Goal: Complete application form

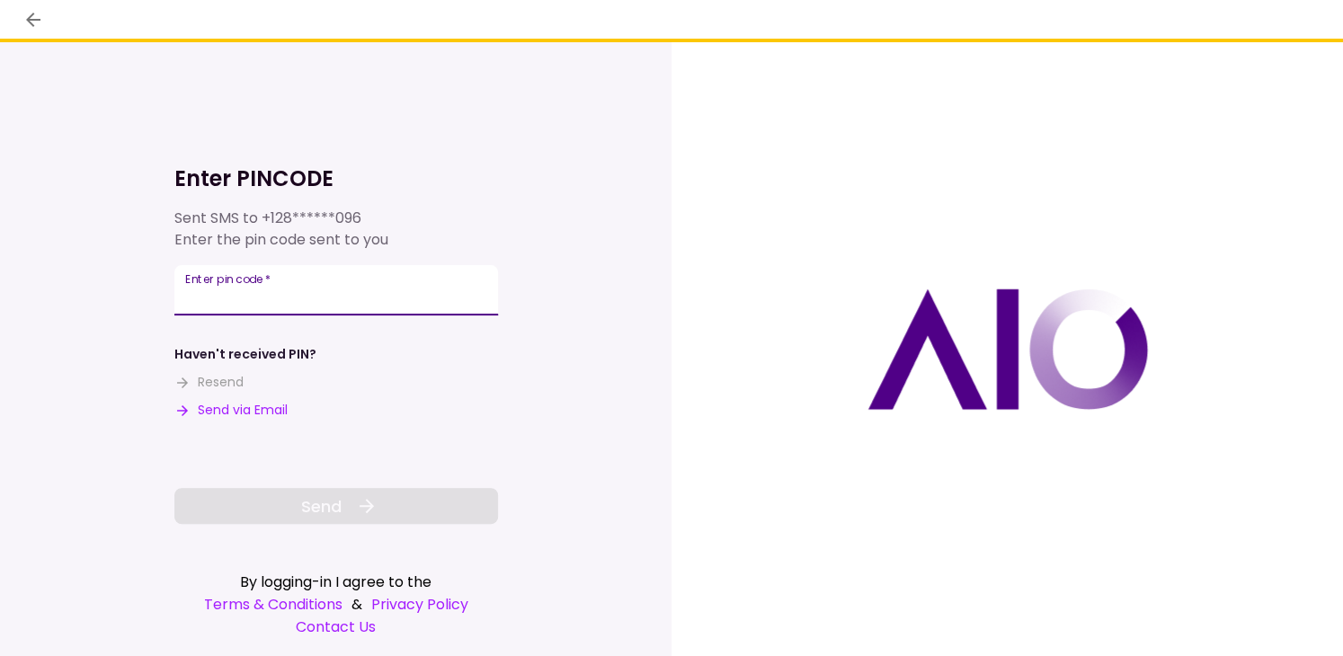
click at [354, 297] on input "Enter pin code   *" at bounding box center [336, 290] width 324 height 50
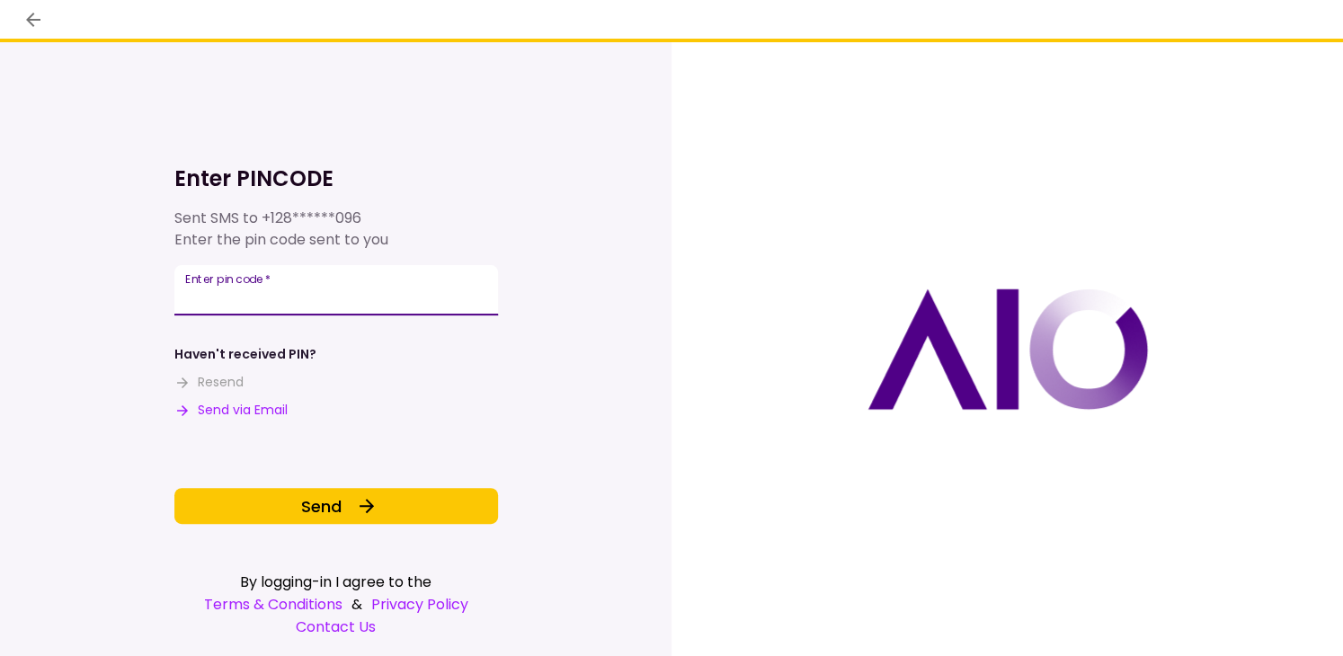
type input "******"
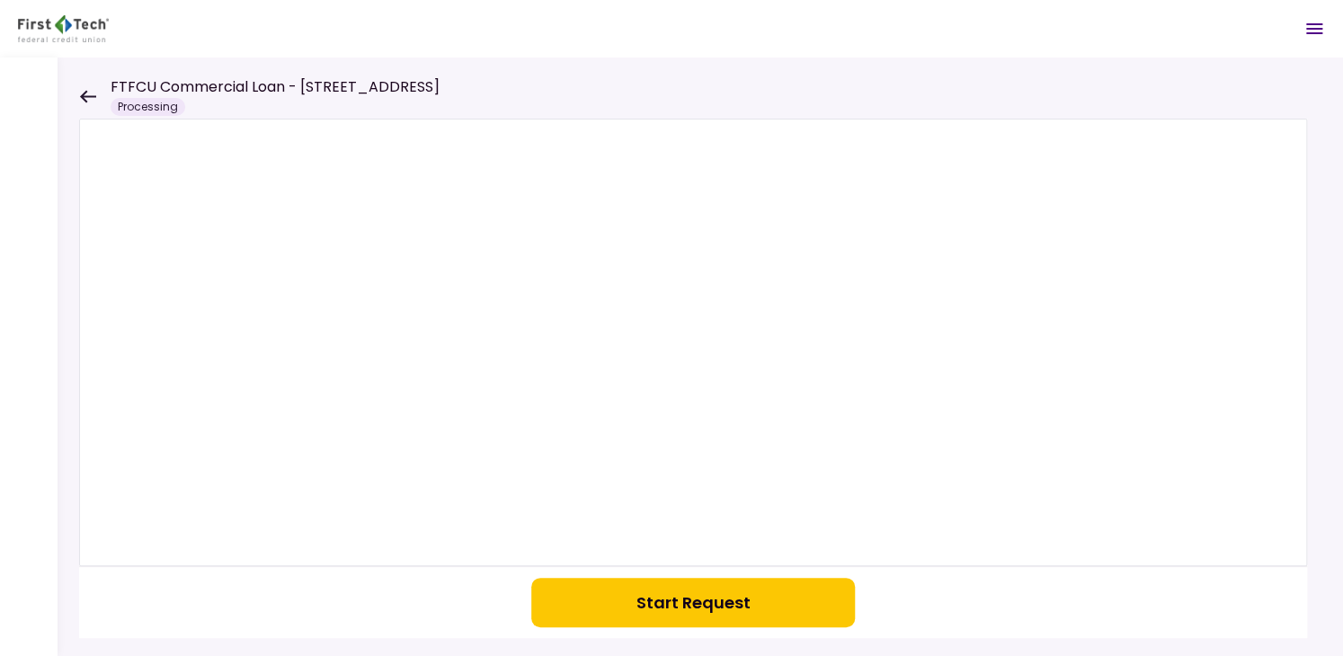
click at [717, 610] on button "Start Request" at bounding box center [693, 602] width 324 height 49
click at [93, 91] on icon at bounding box center [87, 96] width 17 height 13
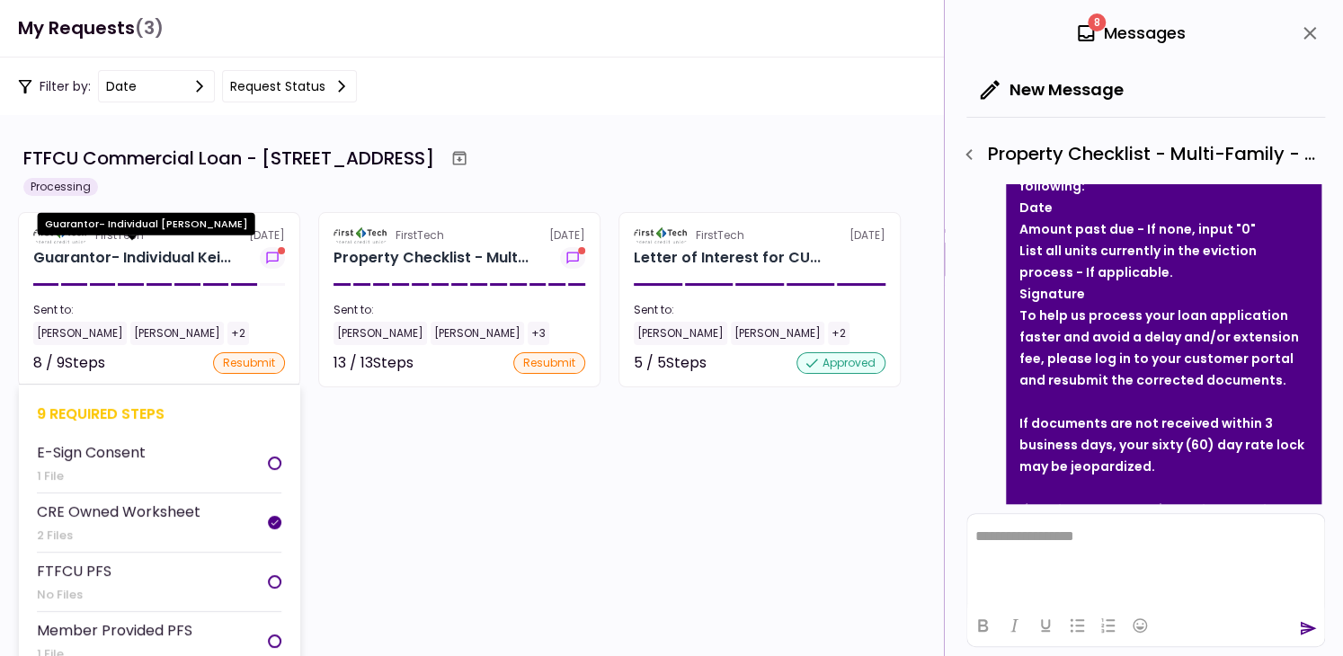
click at [143, 266] on div "Guarantor- Individual Kei..." at bounding box center [132, 258] width 198 height 22
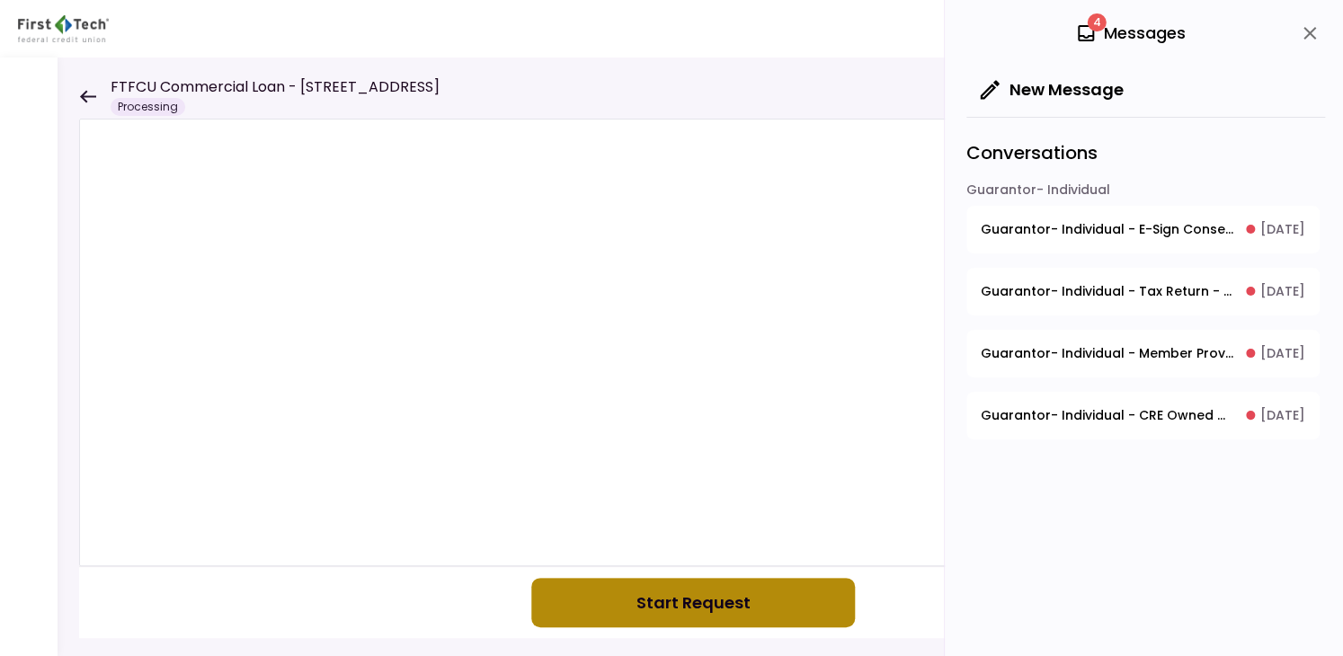
click at [676, 605] on button "Start Request" at bounding box center [693, 602] width 324 height 49
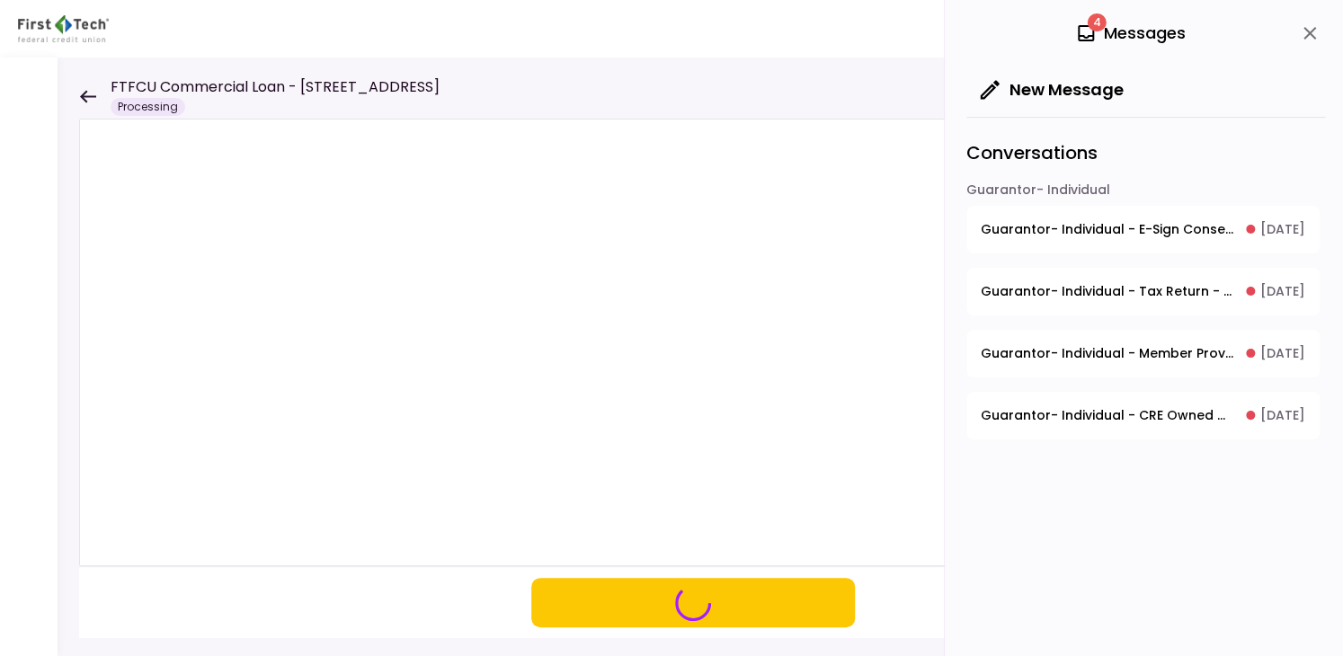
click at [1037, 229] on span "Guarantor- Individual - E-Sign Consent" at bounding box center [1106, 229] width 253 height 19
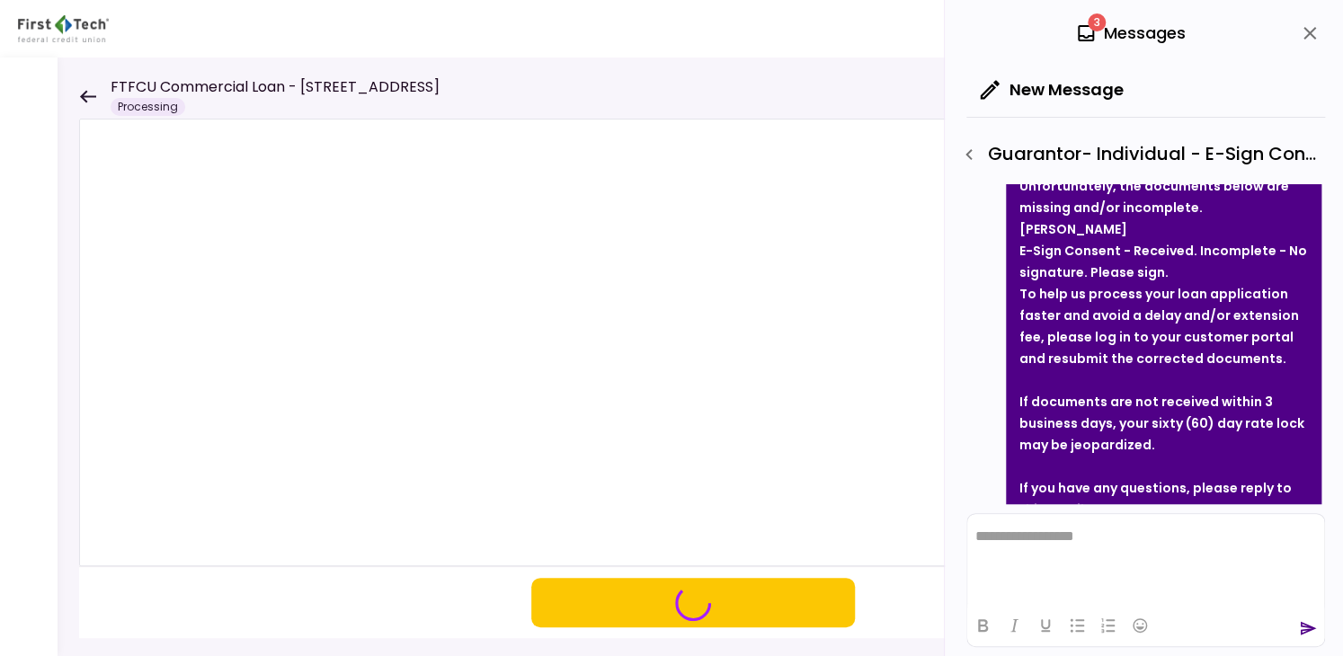
scroll to position [350, 0]
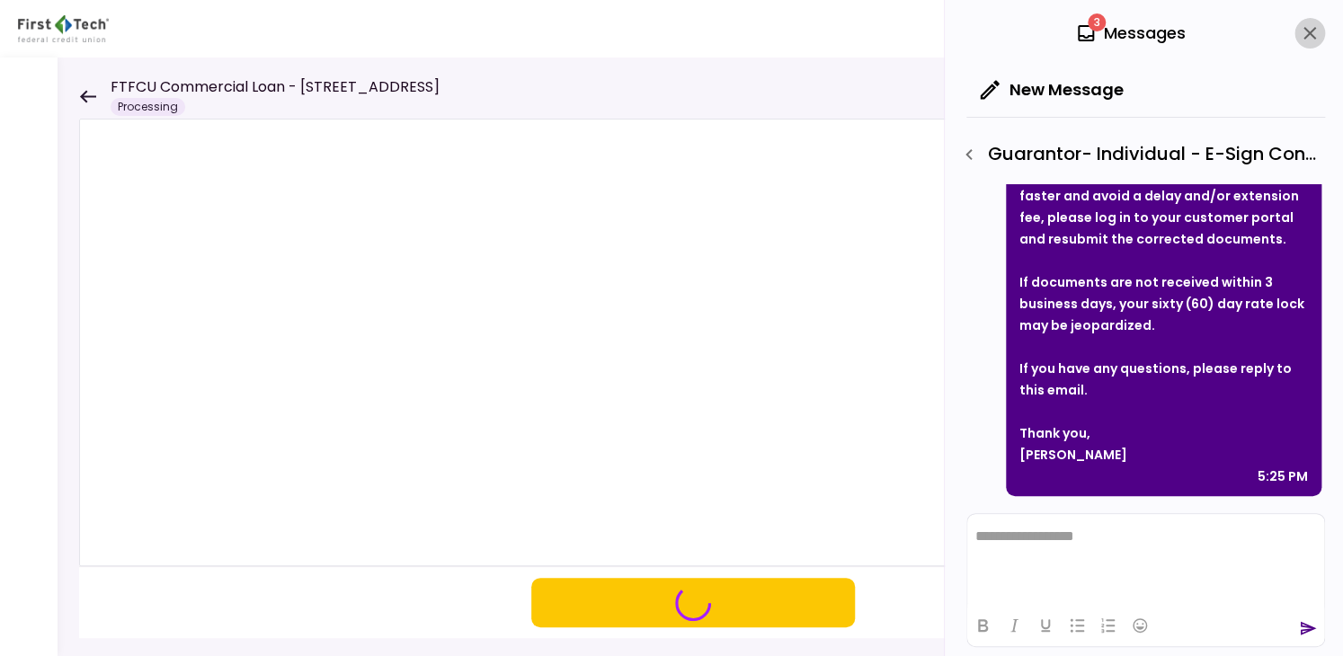
click at [1312, 24] on icon "close" at bounding box center [1310, 33] width 22 height 22
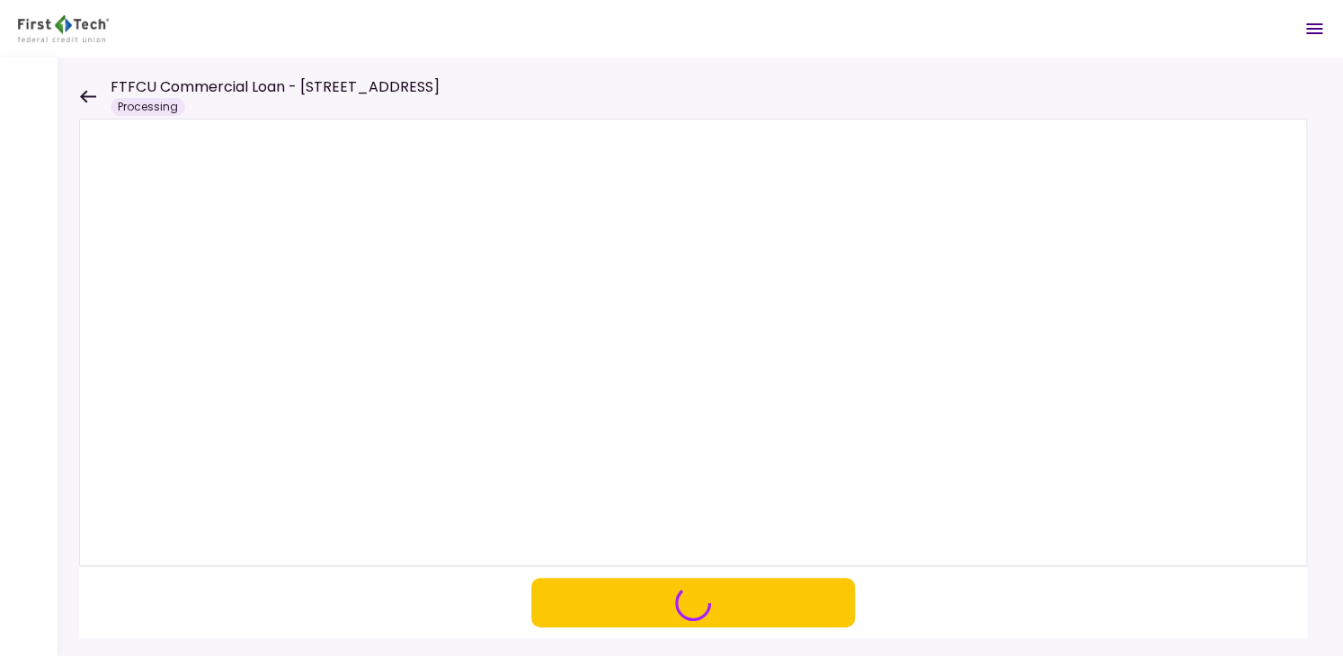
click at [79, 93] on icon at bounding box center [87, 96] width 17 height 13
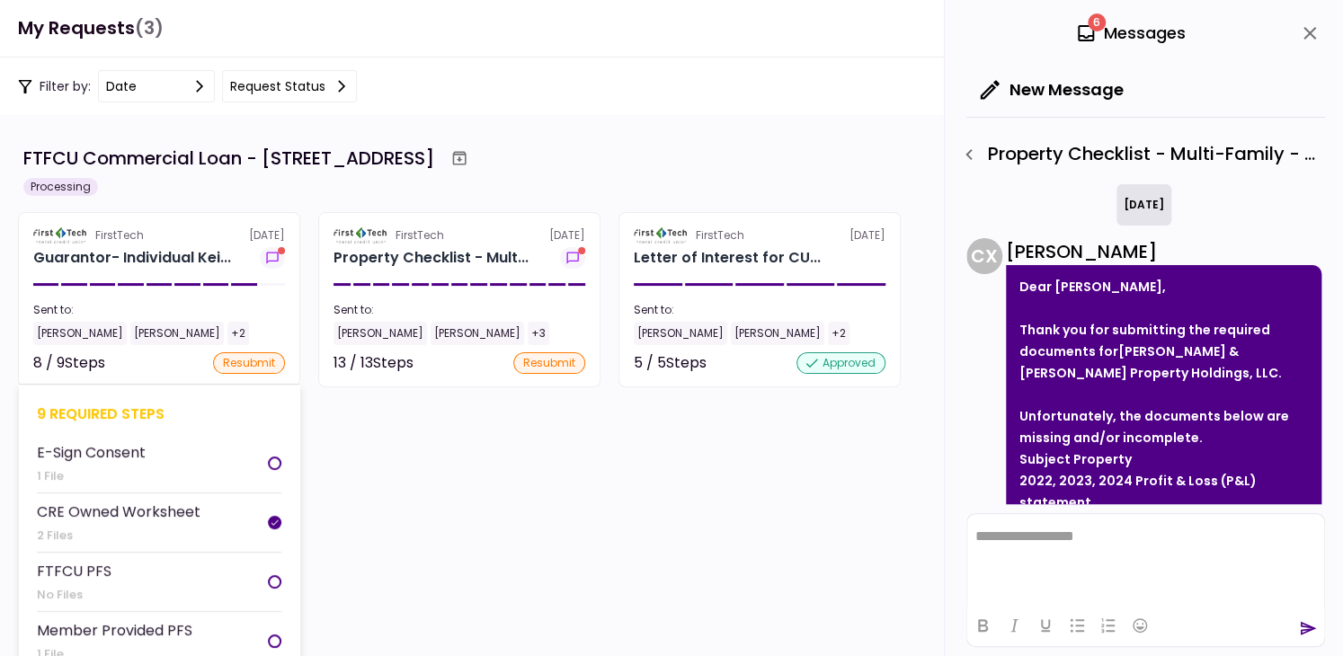
scroll to position [1076, 0]
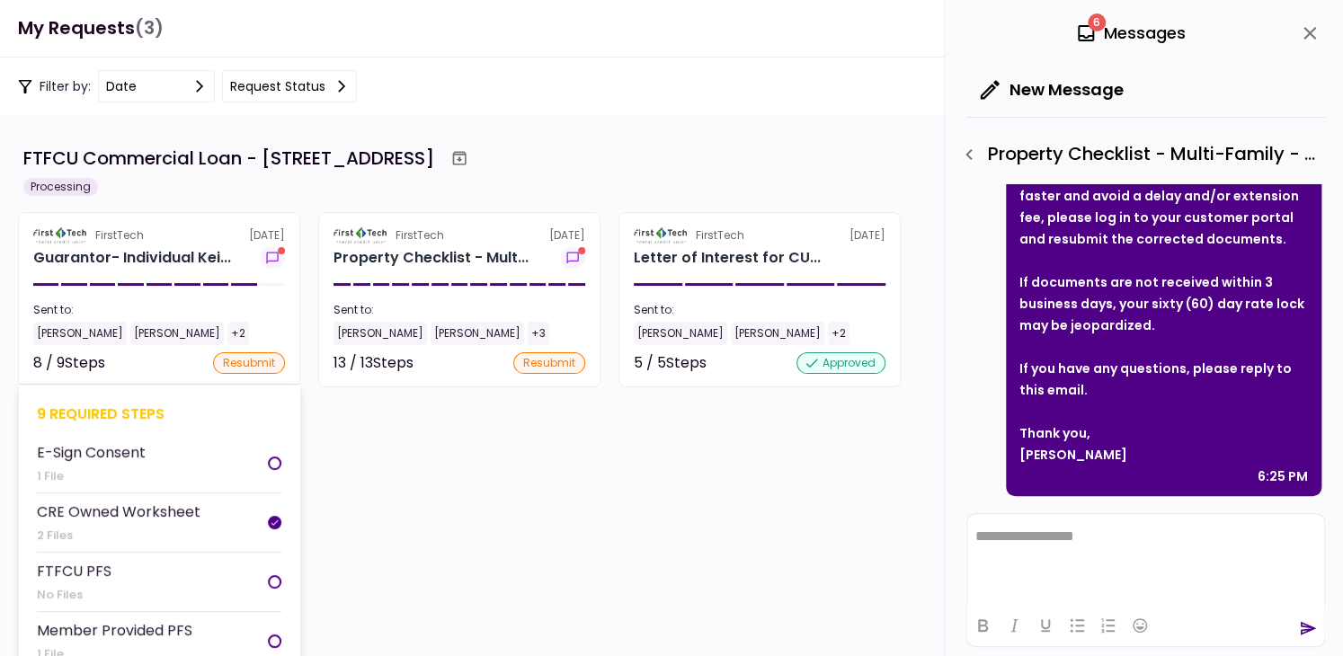
click at [218, 457] on li "E-Sign Consent 1 File" at bounding box center [159, 463] width 244 height 59
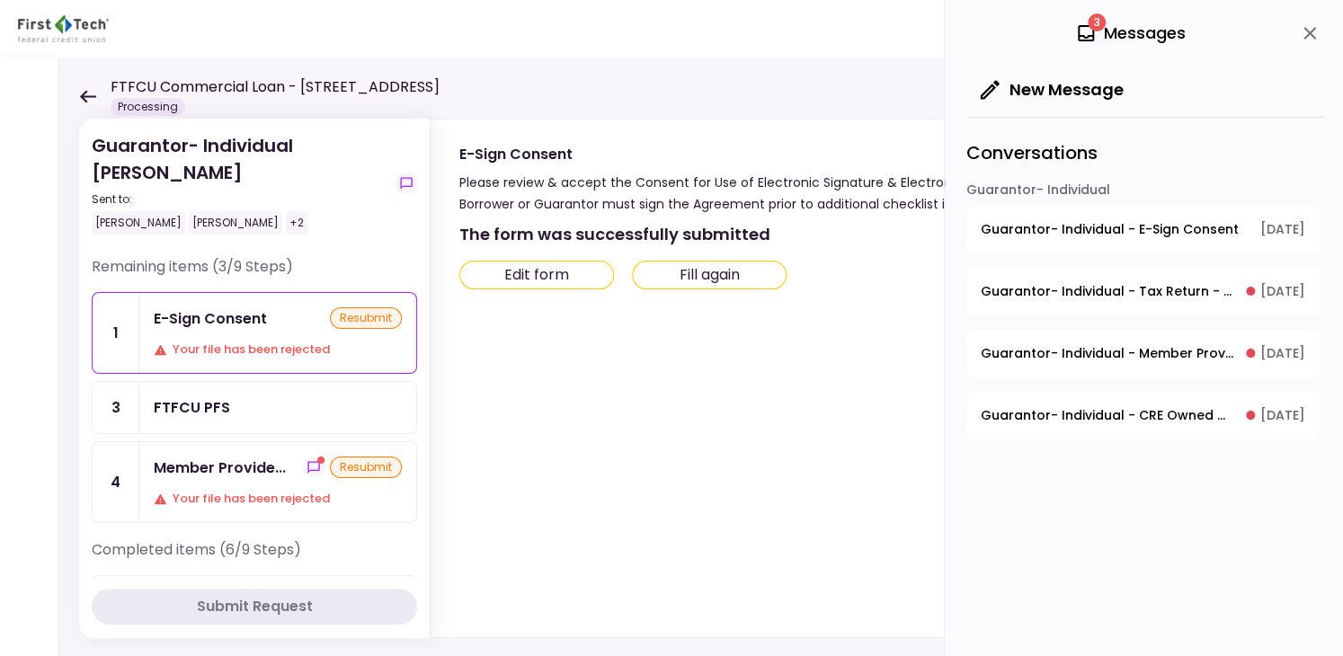
click at [560, 264] on button "Edit form" at bounding box center [536, 275] width 155 height 29
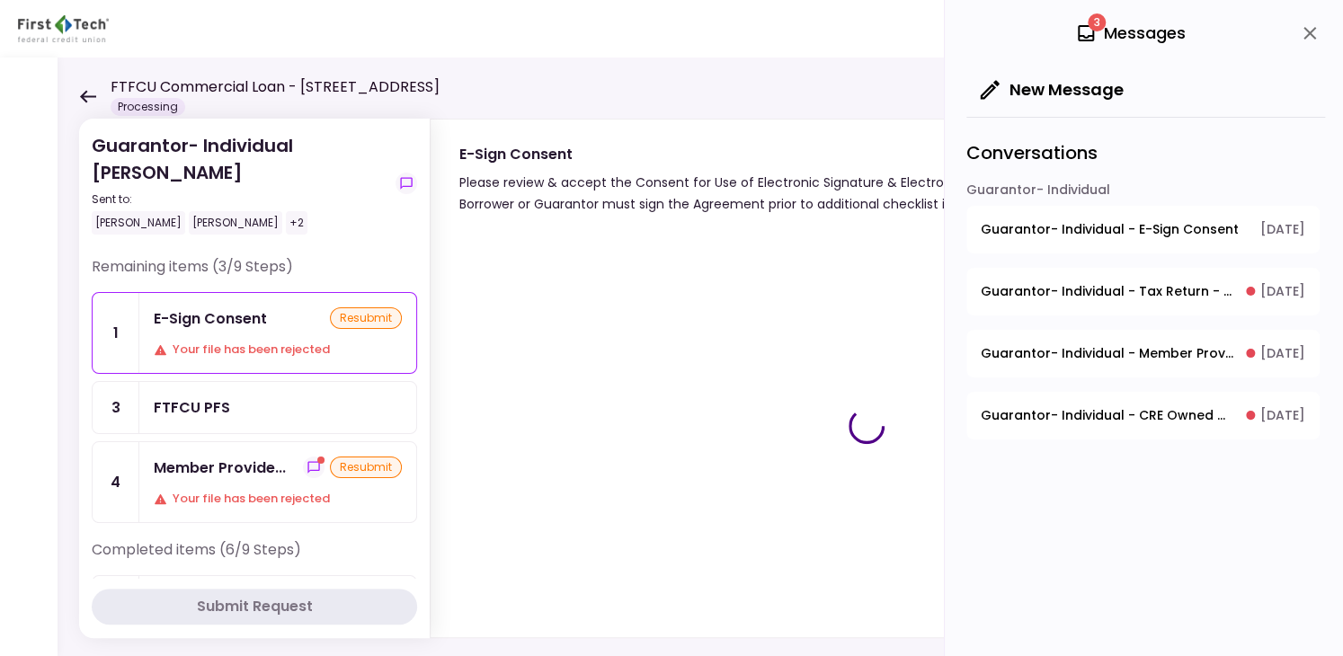
type input "***"
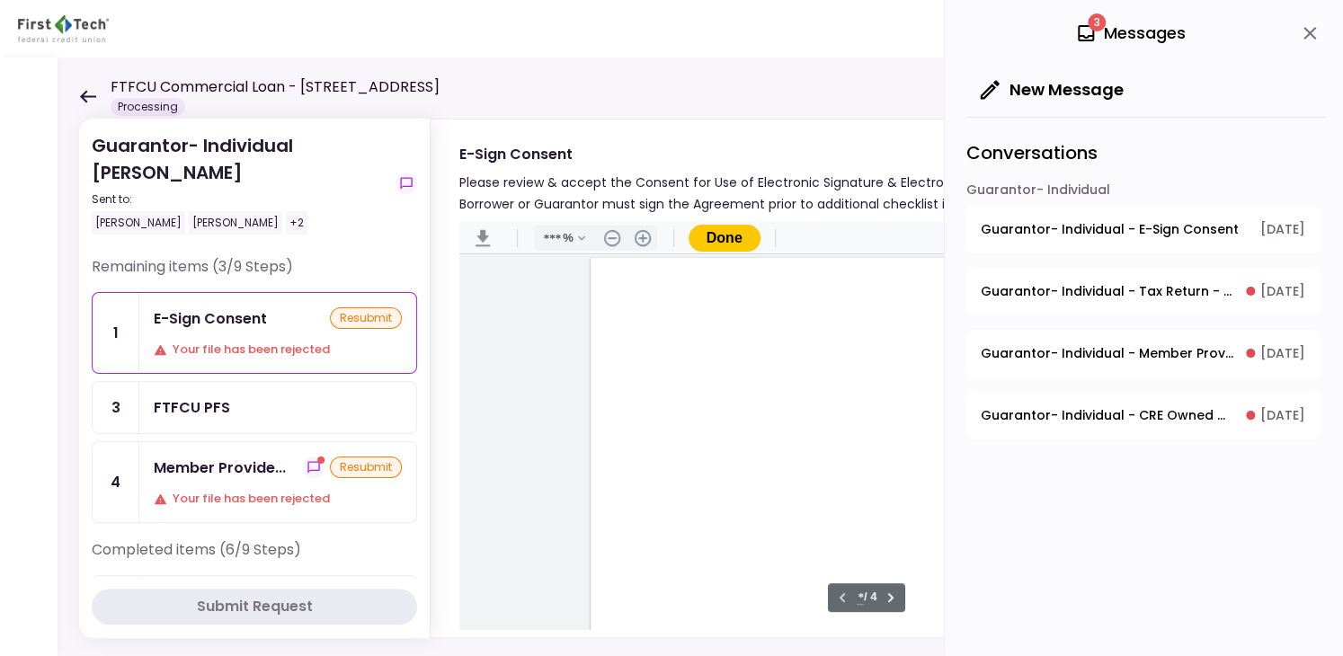
scroll to position [1, 0]
click at [1305, 34] on icon "close" at bounding box center [1310, 33] width 22 height 22
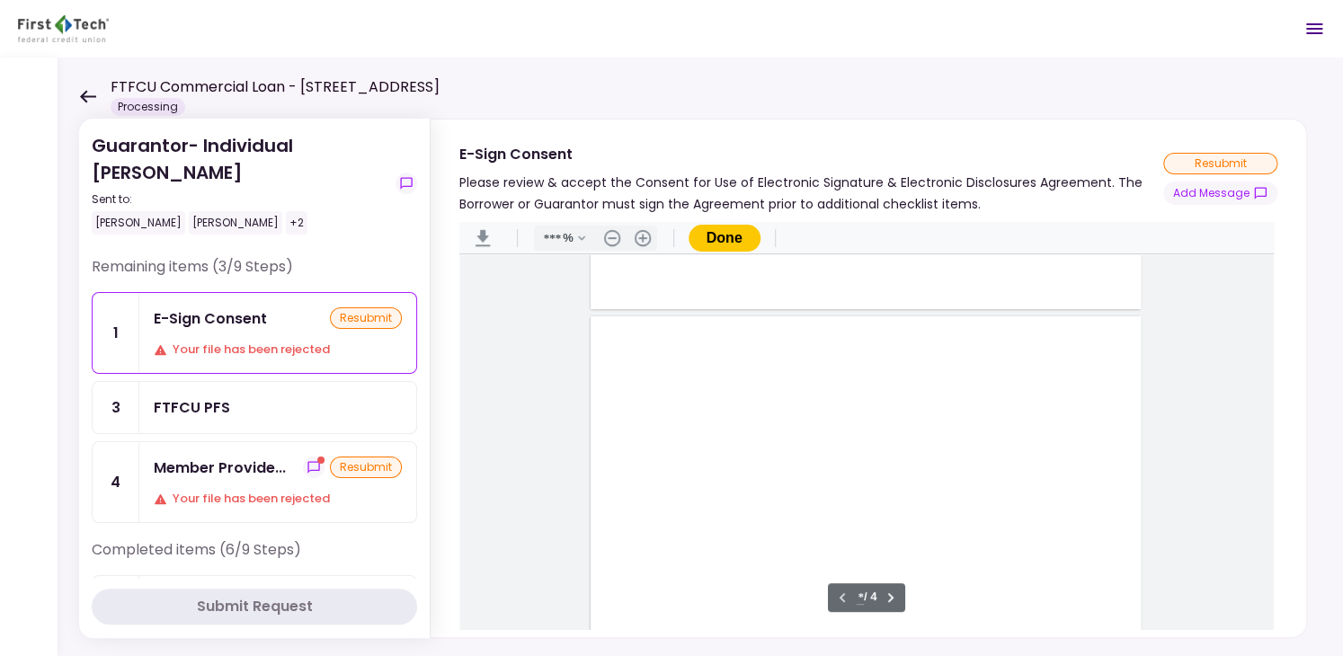
scroll to position [990, 0]
click at [1269, 489] on main "Sign here" at bounding box center [866, 442] width 814 height 376
type input "*"
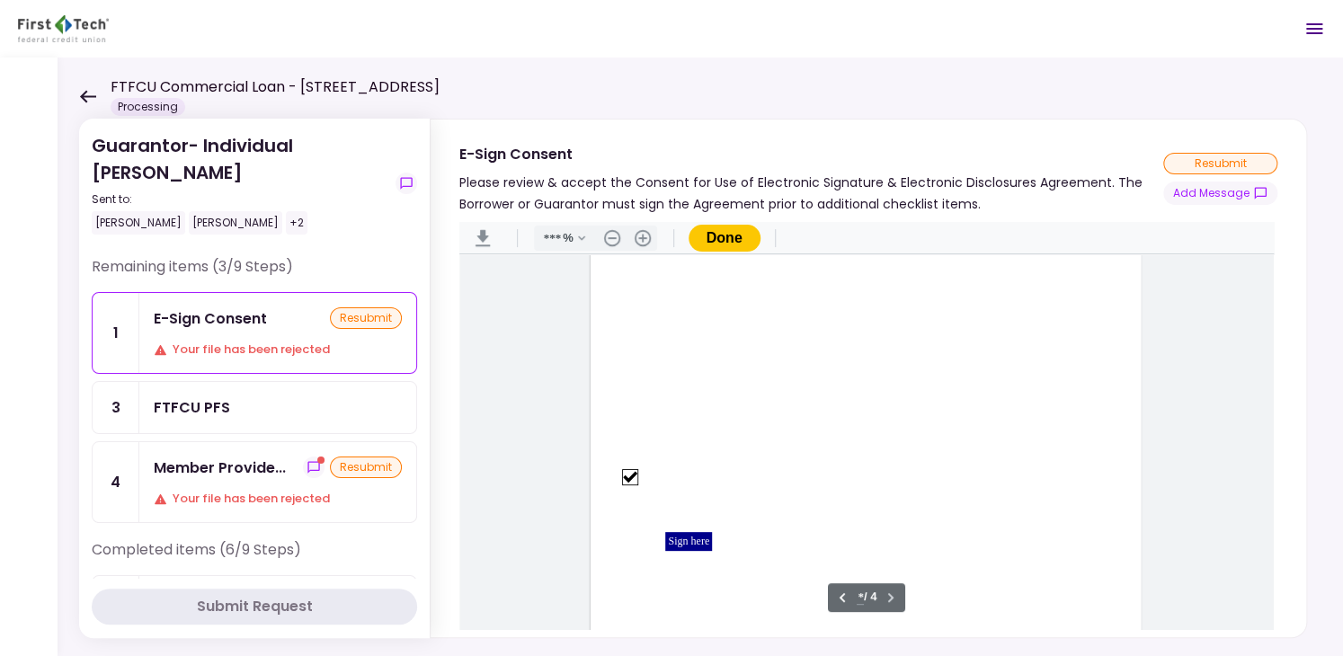
click at [691, 537] on div "Sign here" at bounding box center [688, 541] width 47 height 19
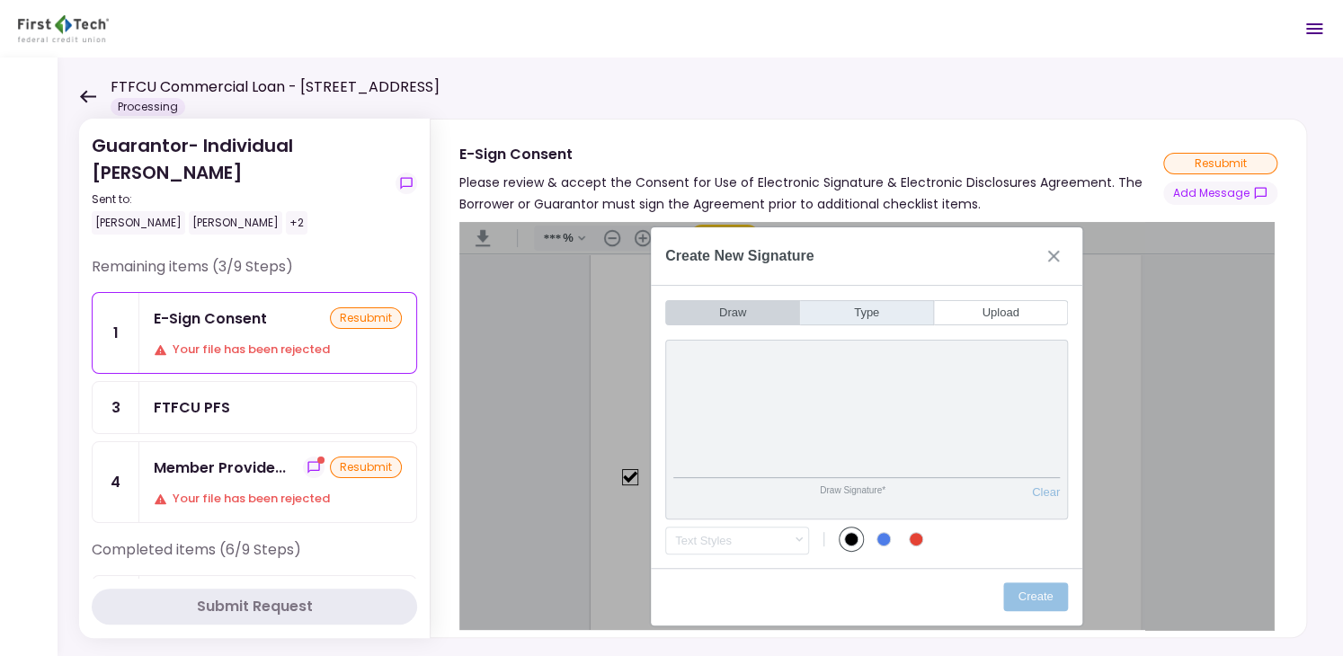
click at [867, 310] on button "Type" at bounding box center [867, 312] width 134 height 25
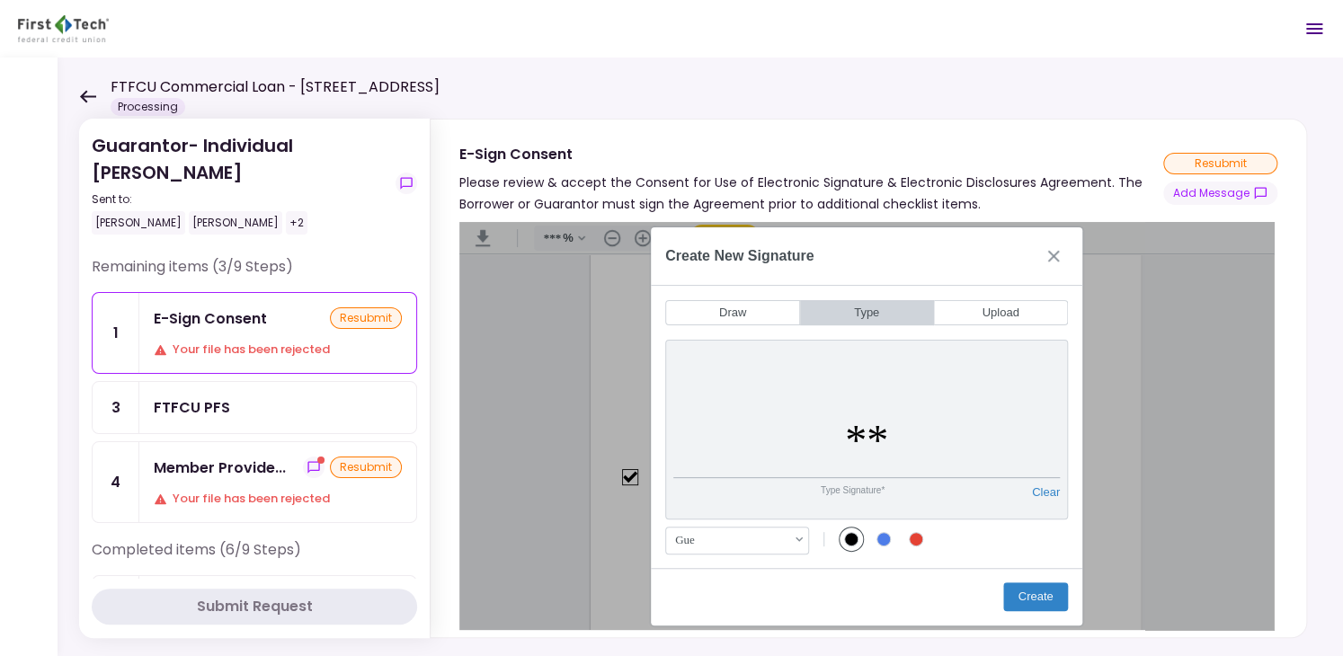
type input "*"
type input "**********"
click at [1018, 593] on button "Create" at bounding box center [1035, 596] width 65 height 29
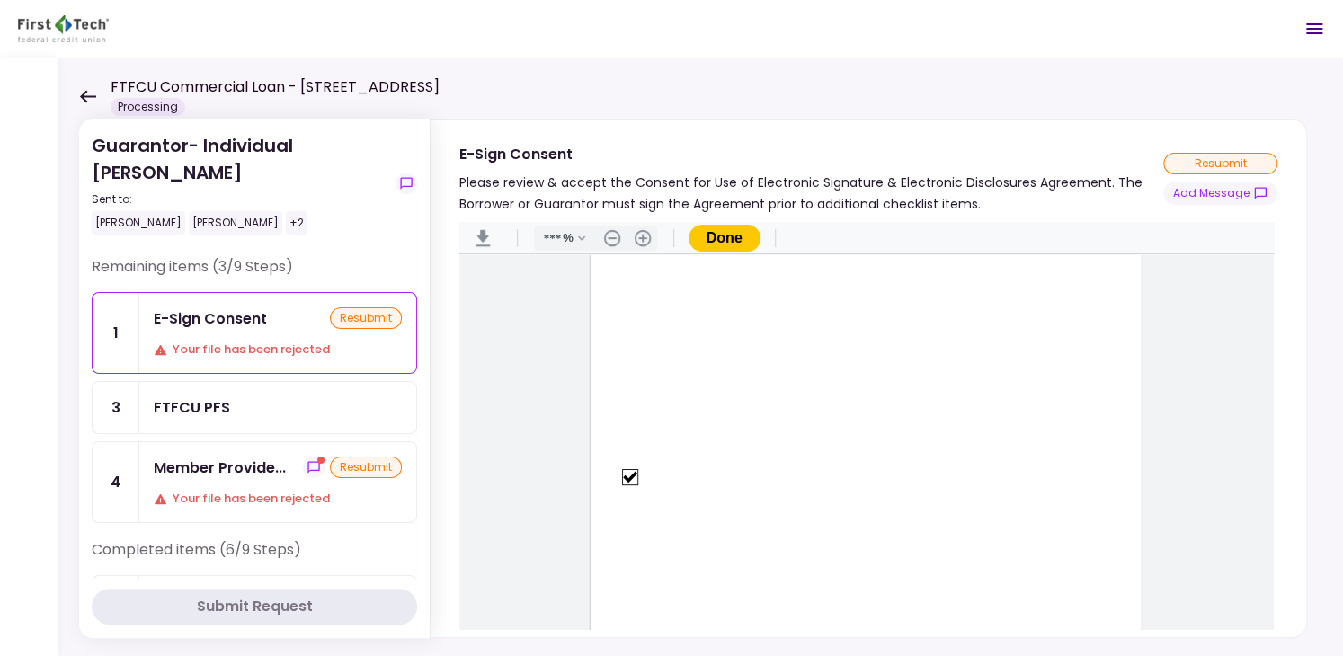
click at [726, 240] on button "Done" at bounding box center [724, 238] width 72 height 27
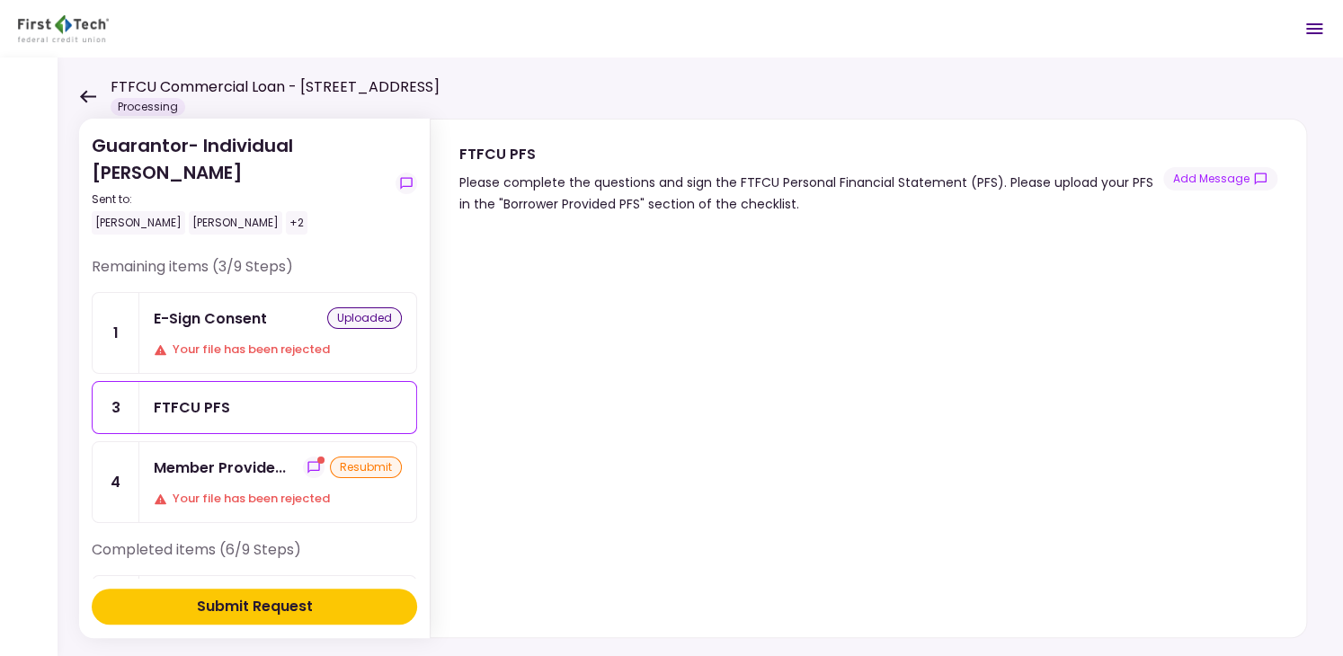
scroll to position [22, 0]
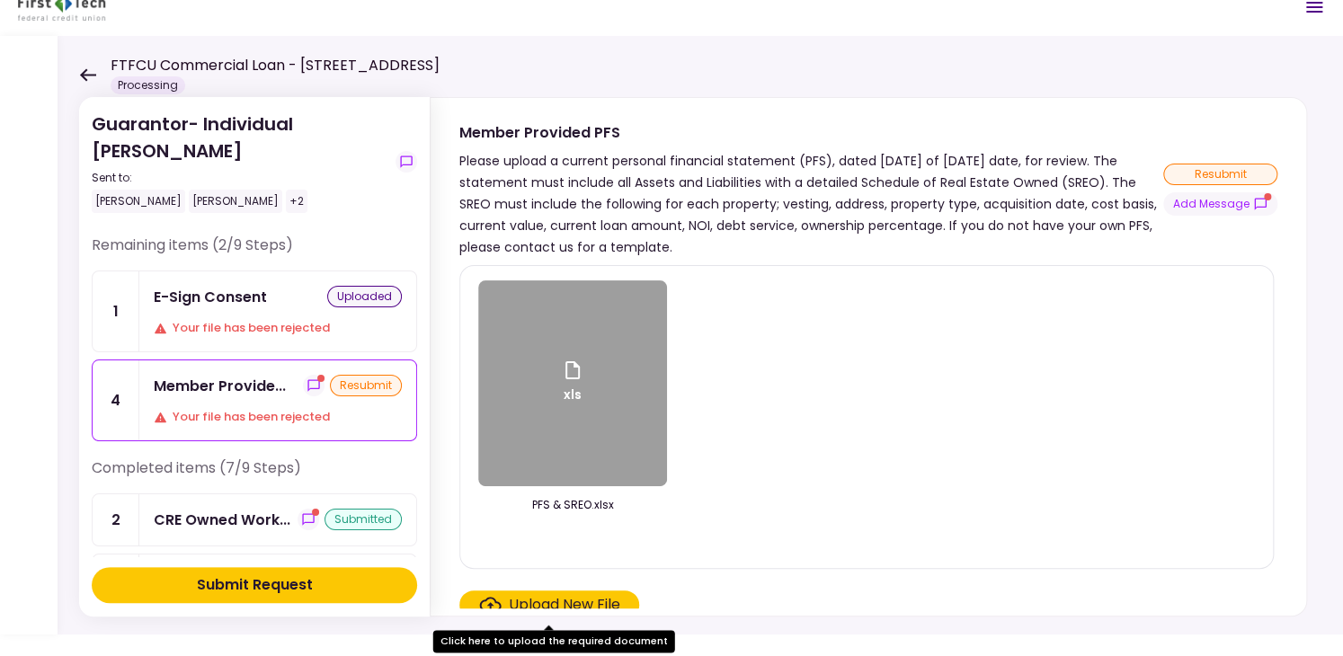
click at [277, 587] on div "Submit Request" at bounding box center [255, 585] width 116 height 22
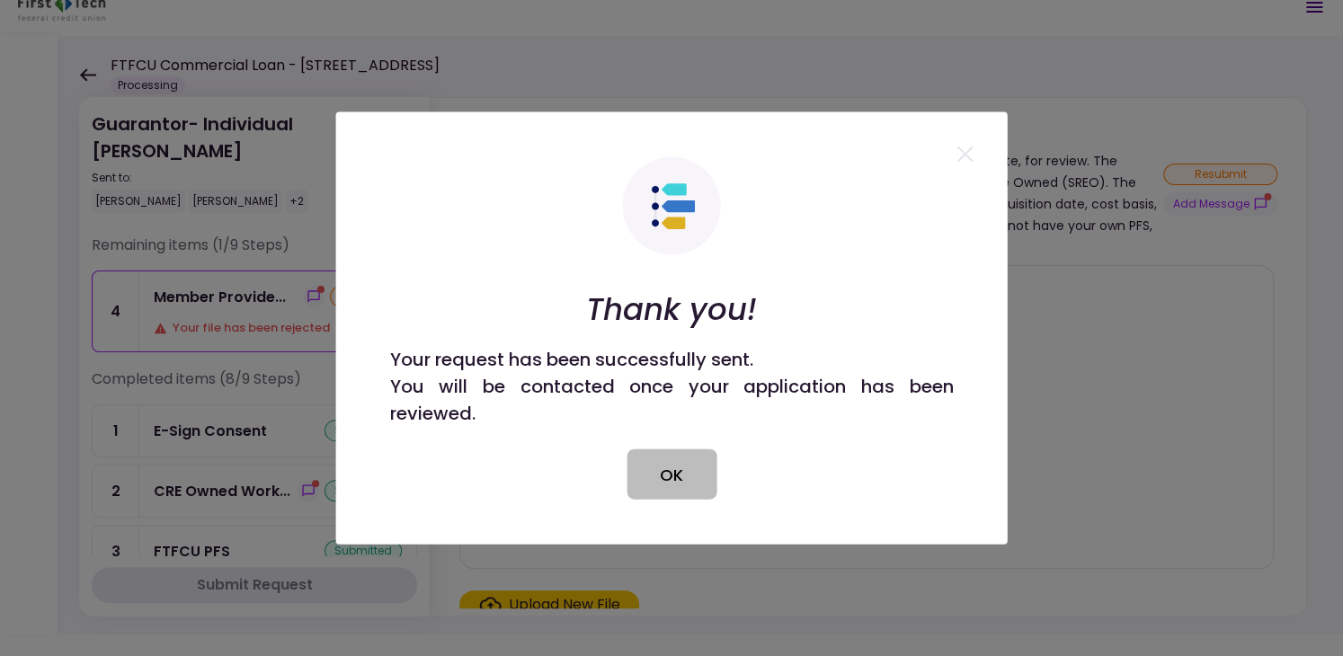
click at [660, 475] on button "OK" at bounding box center [671, 474] width 90 height 50
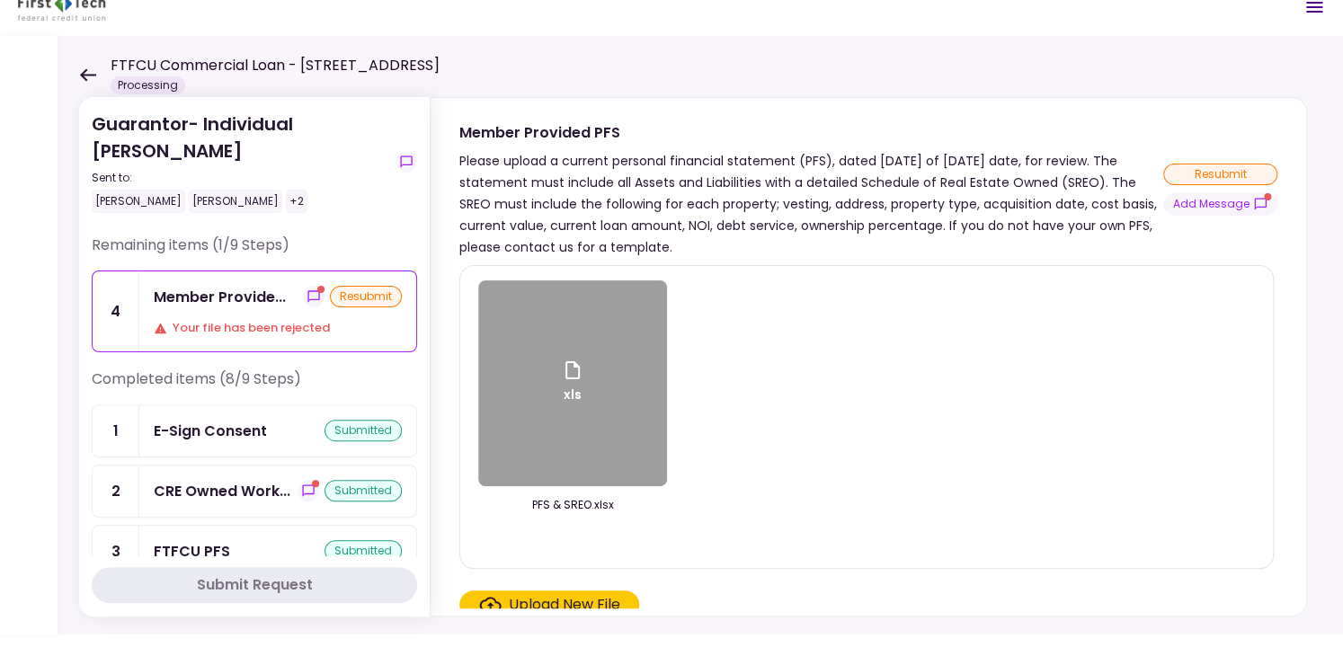
click at [239, 300] on div "Member Provide..." at bounding box center [220, 297] width 132 height 22
click at [81, 68] on icon at bounding box center [87, 74] width 17 height 13
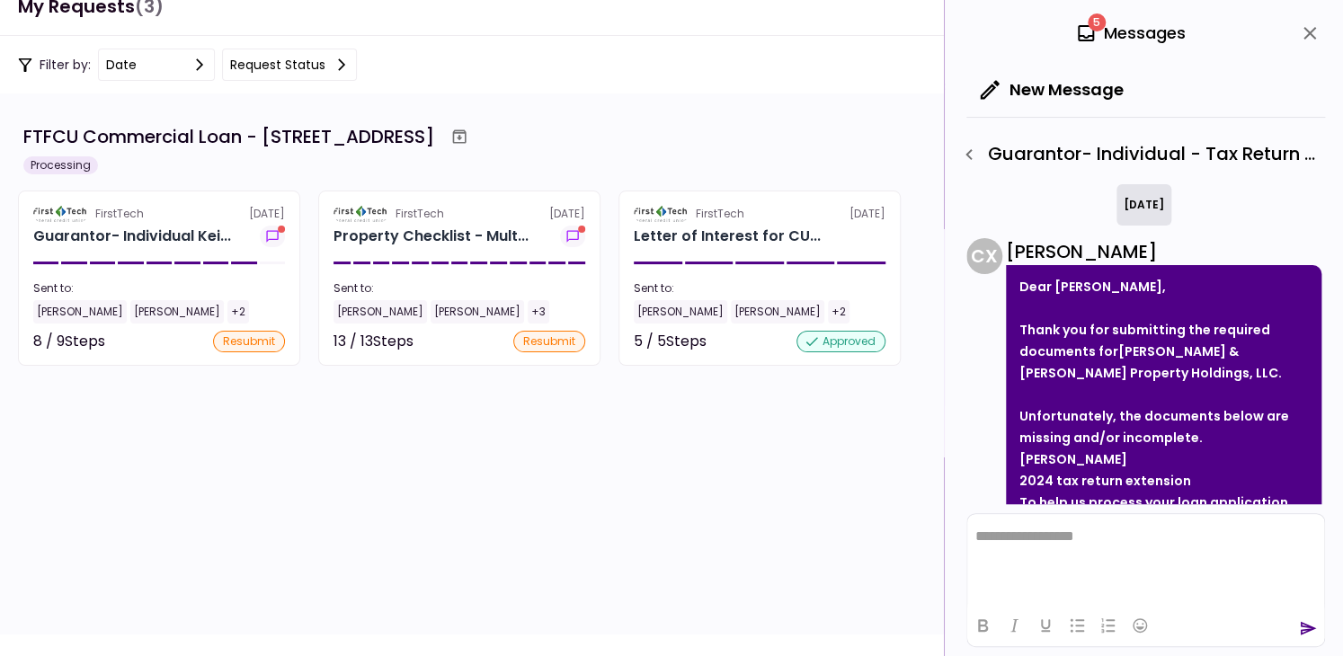
scroll to position [328, 0]
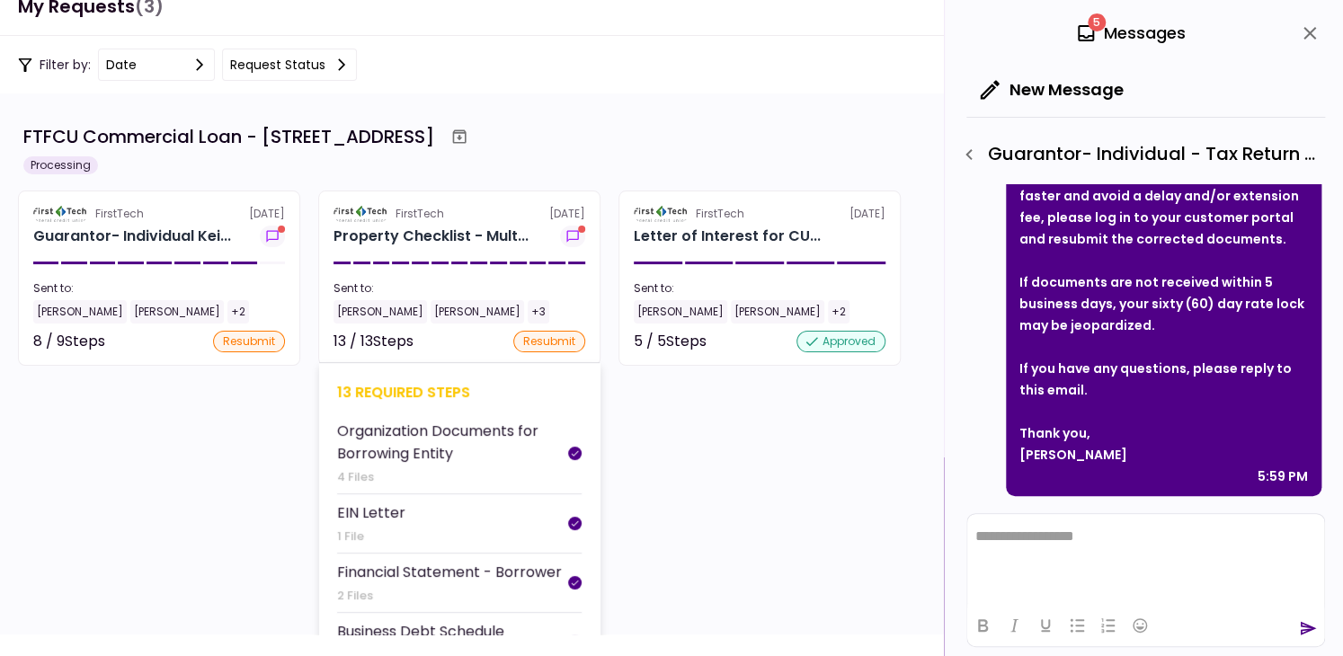
click at [430, 240] on div "Property Checklist - Mult..." at bounding box center [430, 237] width 195 height 22
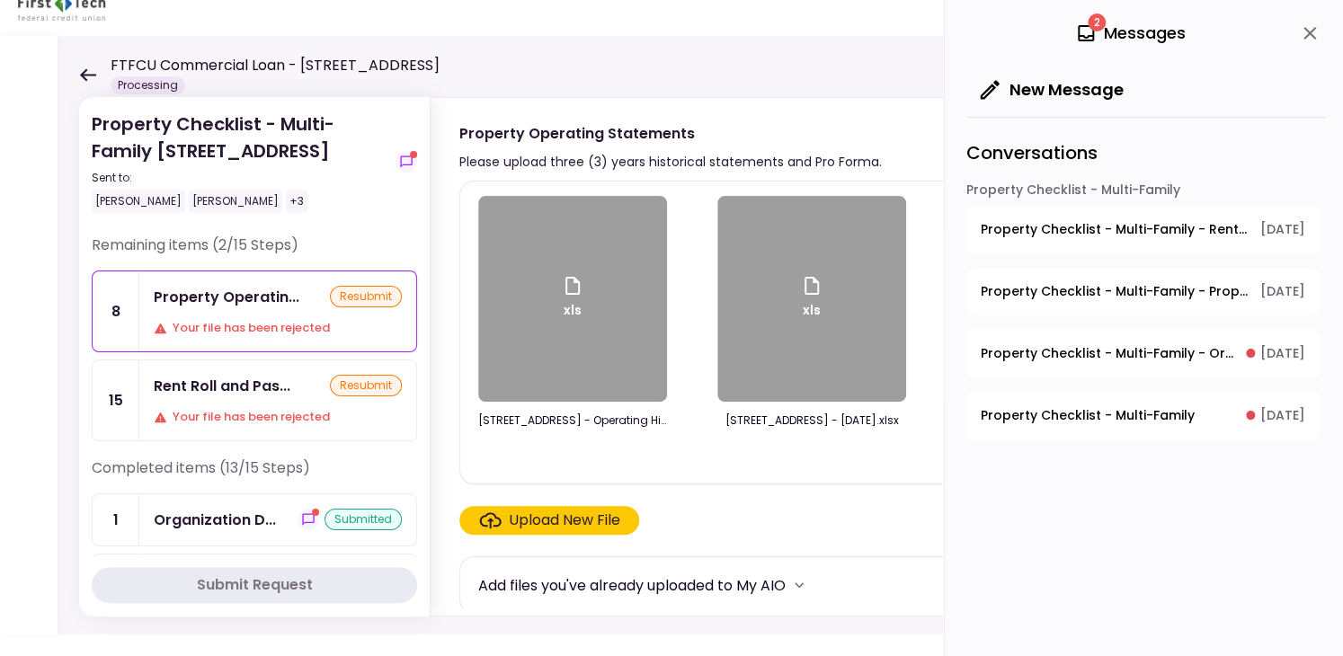
click at [89, 74] on icon at bounding box center [88, 74] width 16 height 13
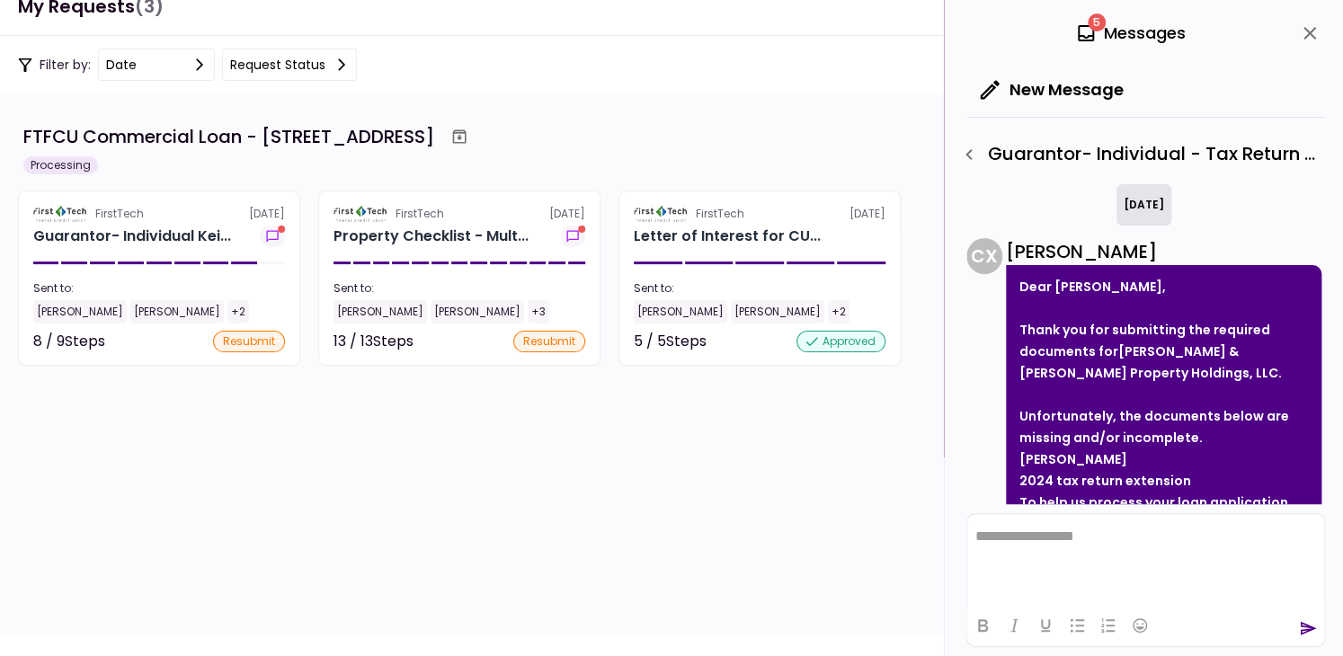
scroll to position [328, 0]
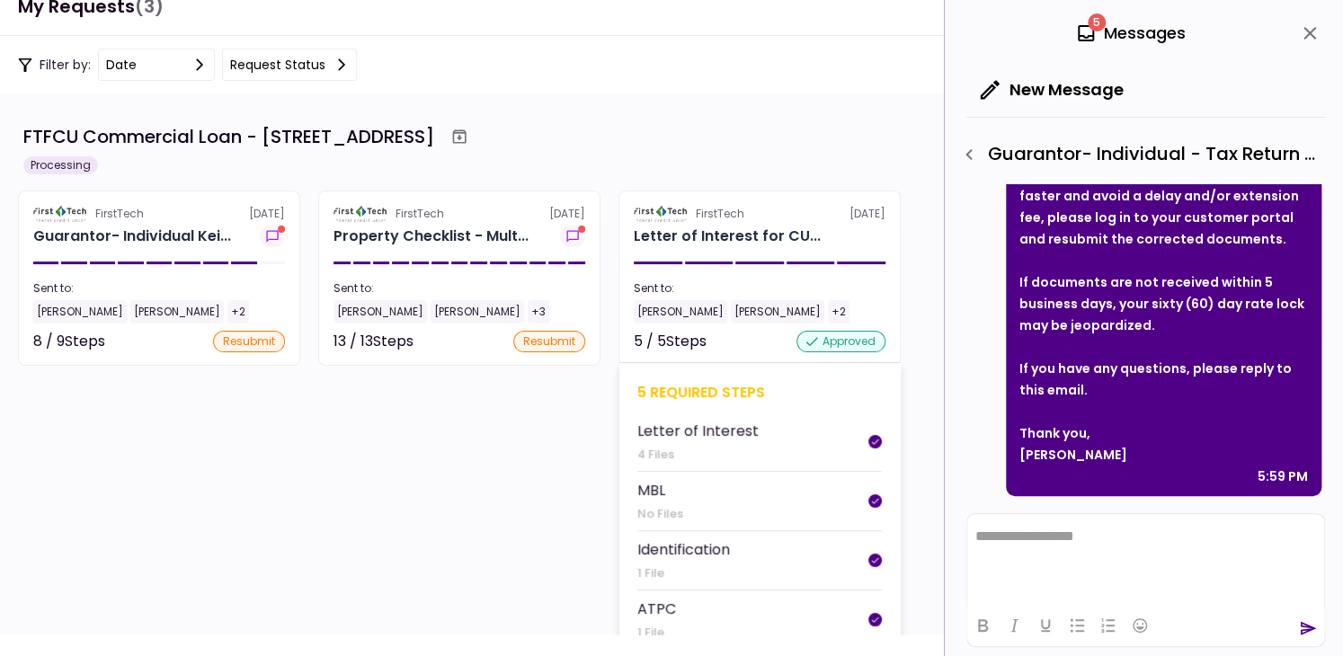
click at [739, 236] on div "Letter of Interest for CU..." at bounding box center [727, 237] width 187 height 22
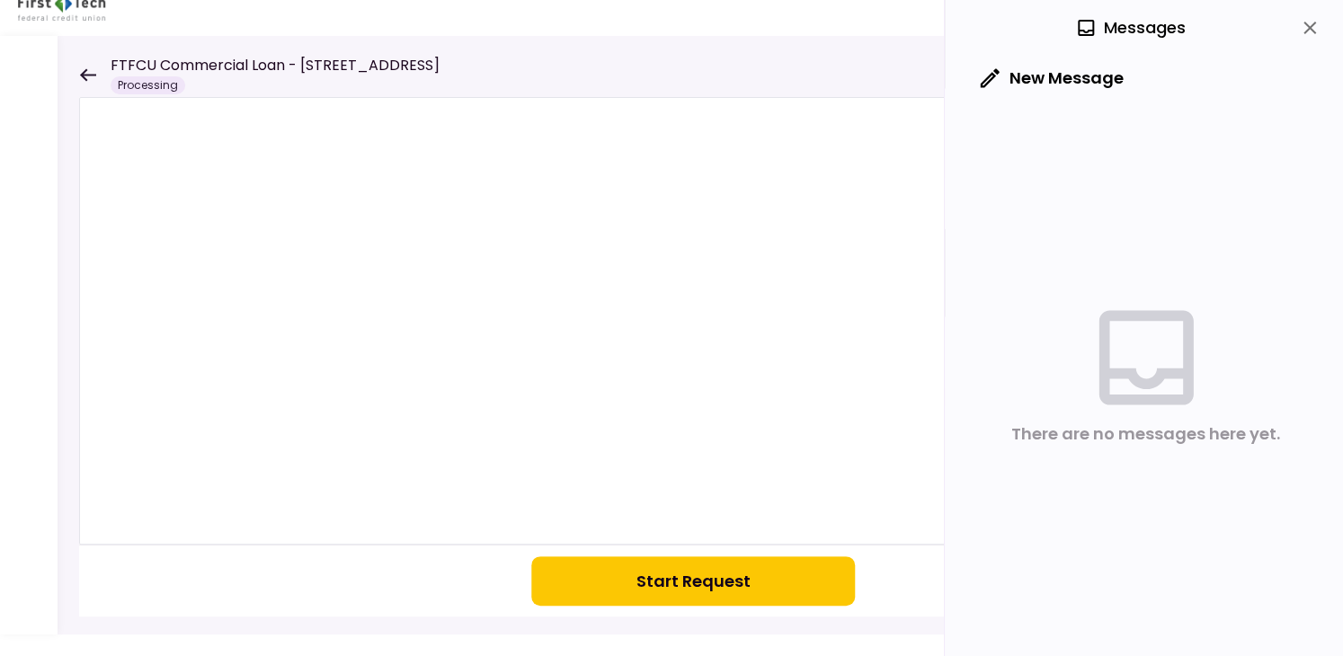
click at [1312, 31] on icon "close" at bounding box center [1309, 28] width 13 height 13
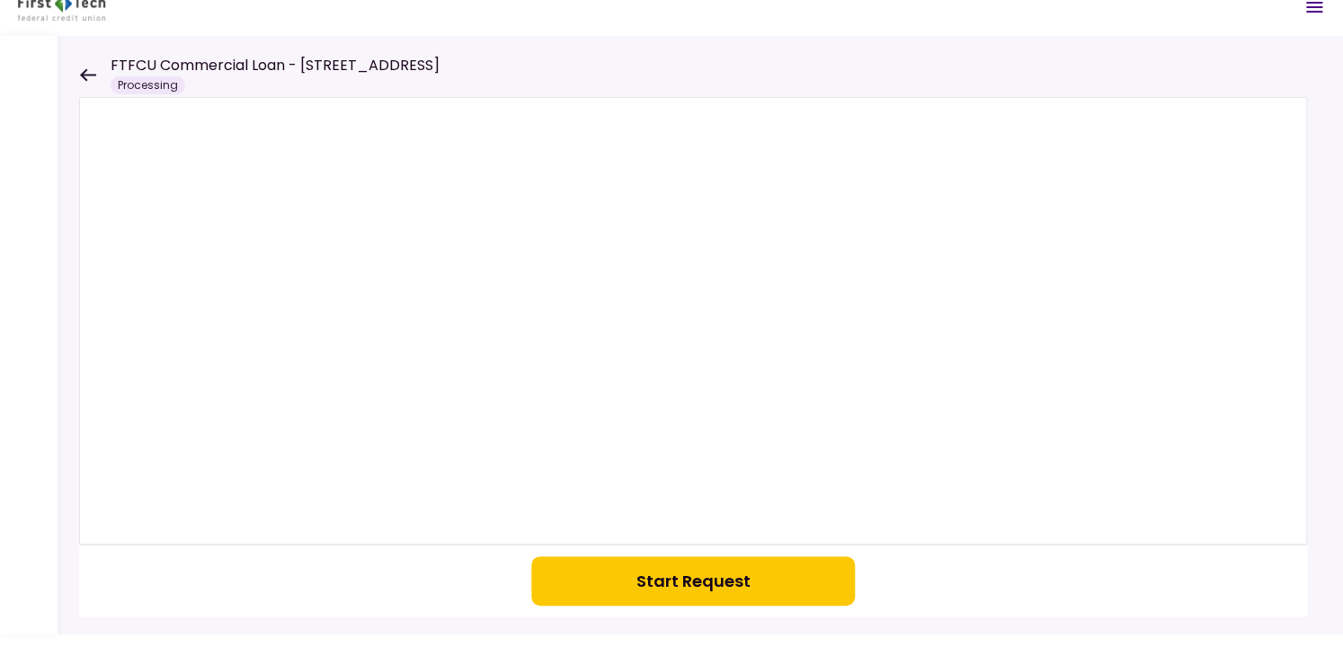
click at [710, 575] on button "Start Request" at bounding box center [693, 580] width 324 height 49
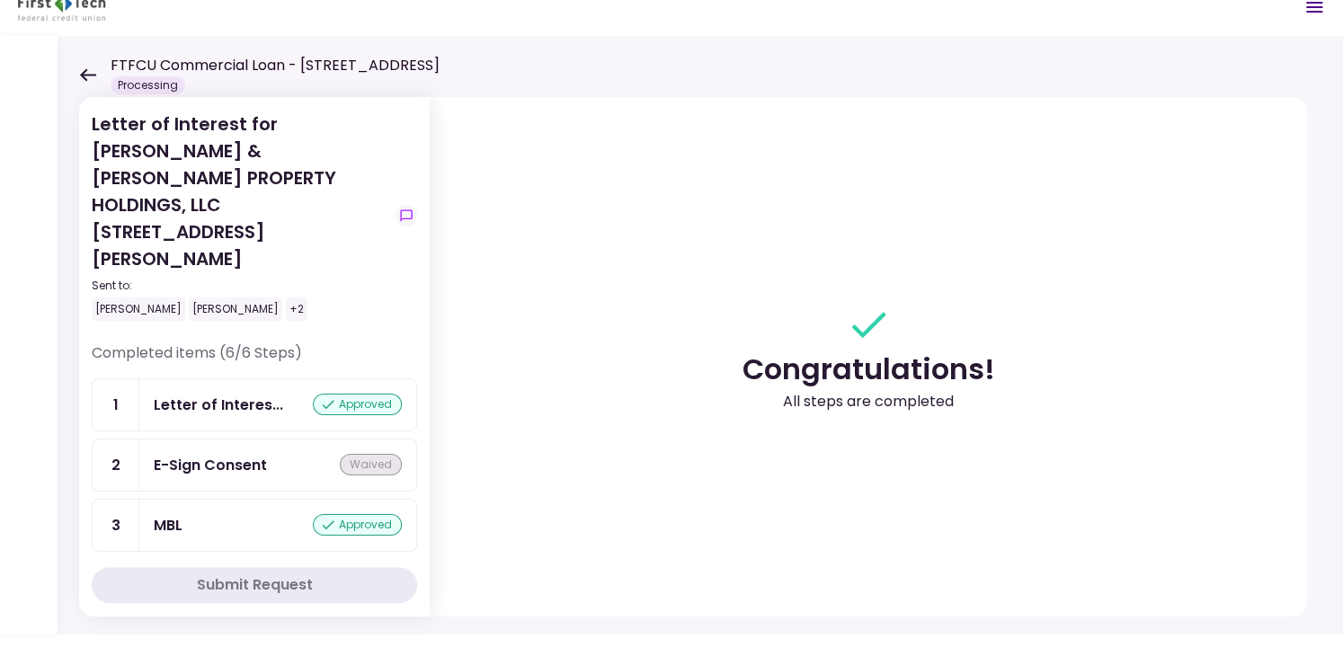
click at [84, 73] on icon at bounding box center [87, 74] width 17 height 13
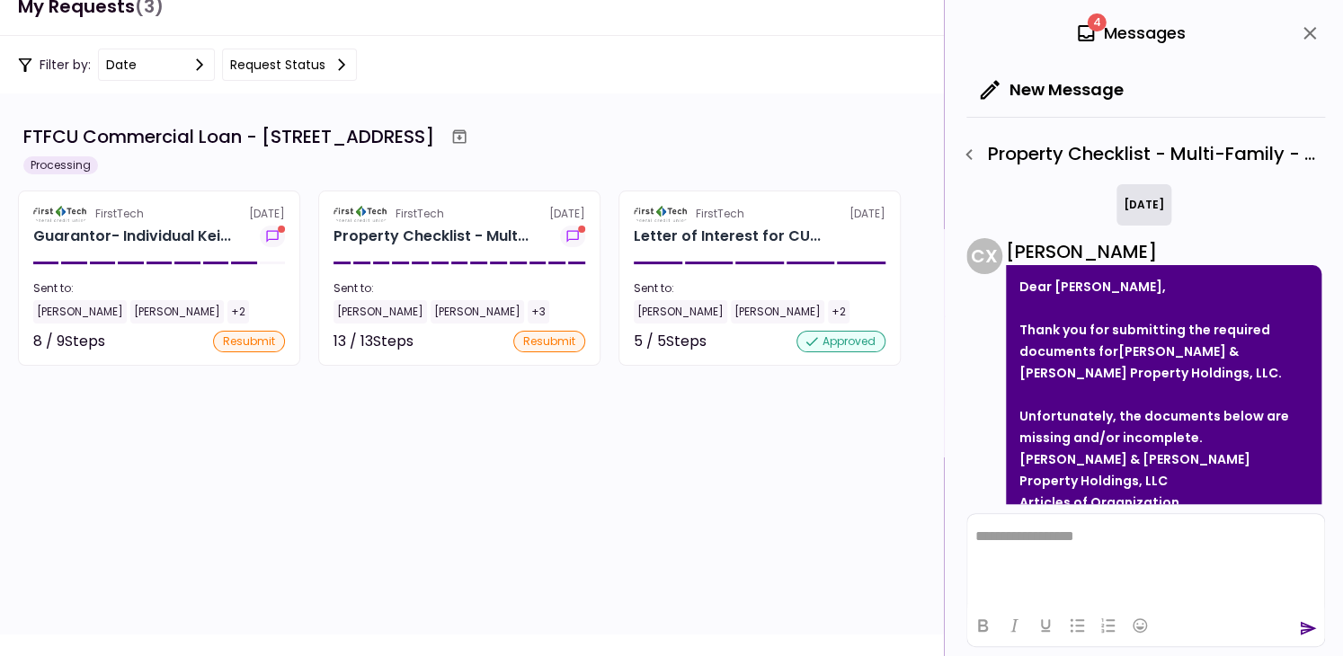
scroll to position [350, 0]
